Goal: Navigation & Orientation: Find specific page/section

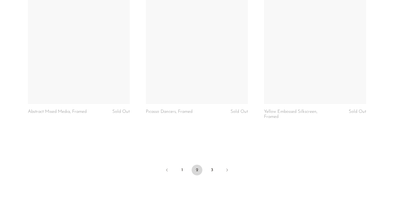
scroll to position [1955, 0]
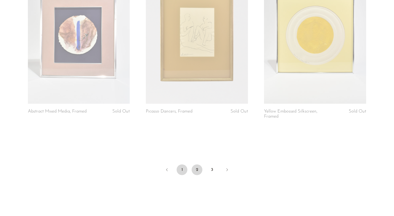
click at [180, 165] on link "1" at bounding box center [182, 170] width 11 height 11
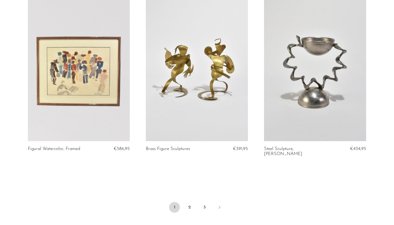
scroll to position [1938, 0]
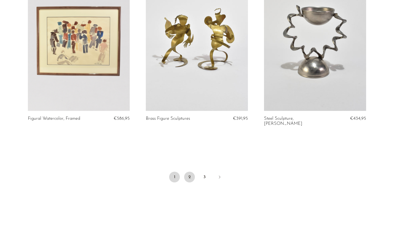
click at [190, 172] on link "2" at bounding box center [189, 177] width 11 height 11
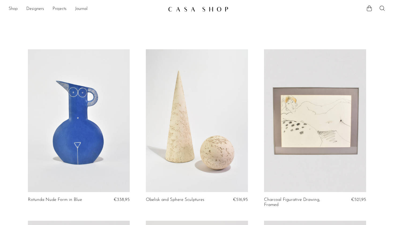
click at [12, 8] on link "Shop" at bounding box center [13, 9] width 9 height 7
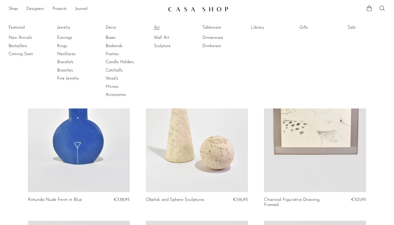
click at [156, 27] on link "Art" at bounding box center [174, 28] width 40 height 6
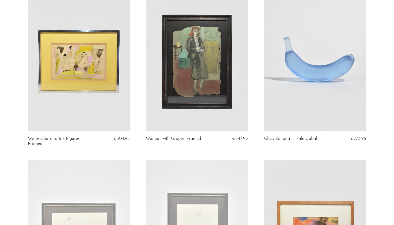
scroll to position [228, 0]
